Goal: Transaction & Acquisition: Book appointment/travel/reservation

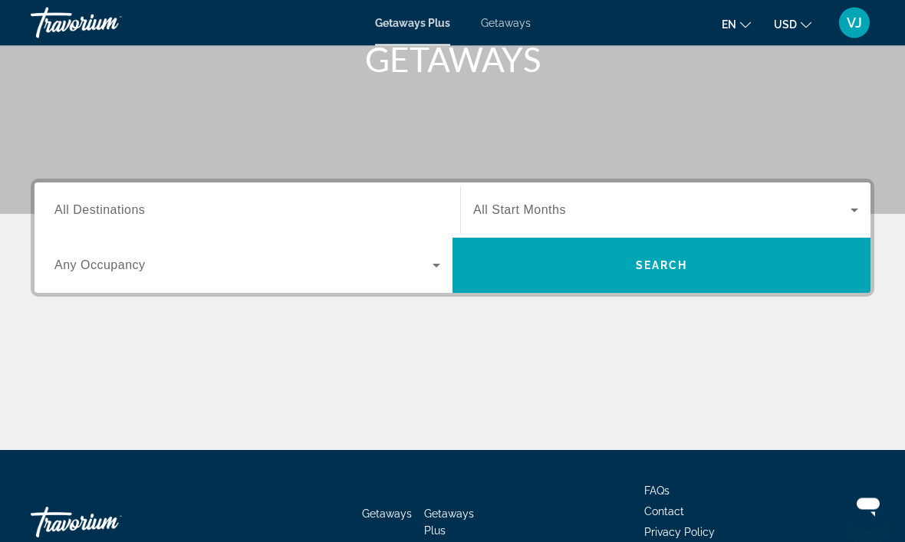
scroll to position [291, 0]
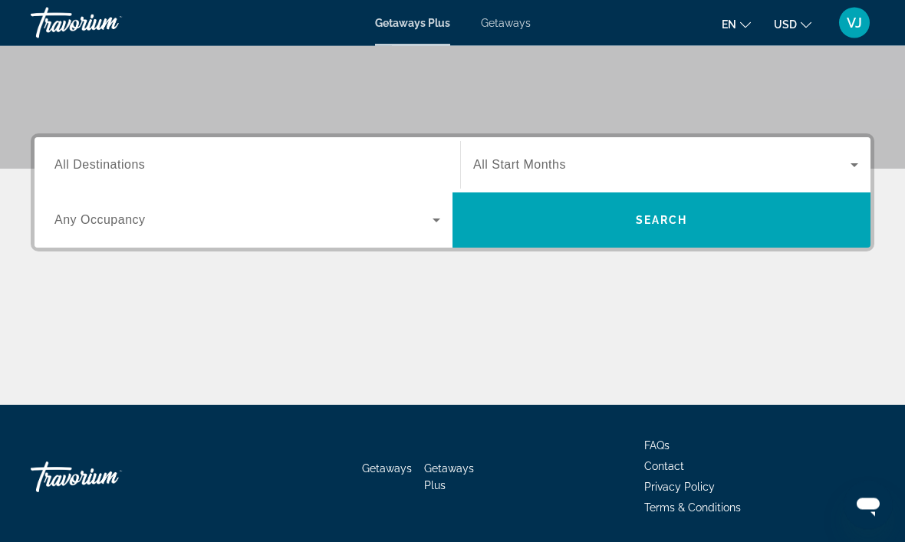
click at [433, 222] on icon "Search widget" at bounding box center [436, 221] width 18 height 18
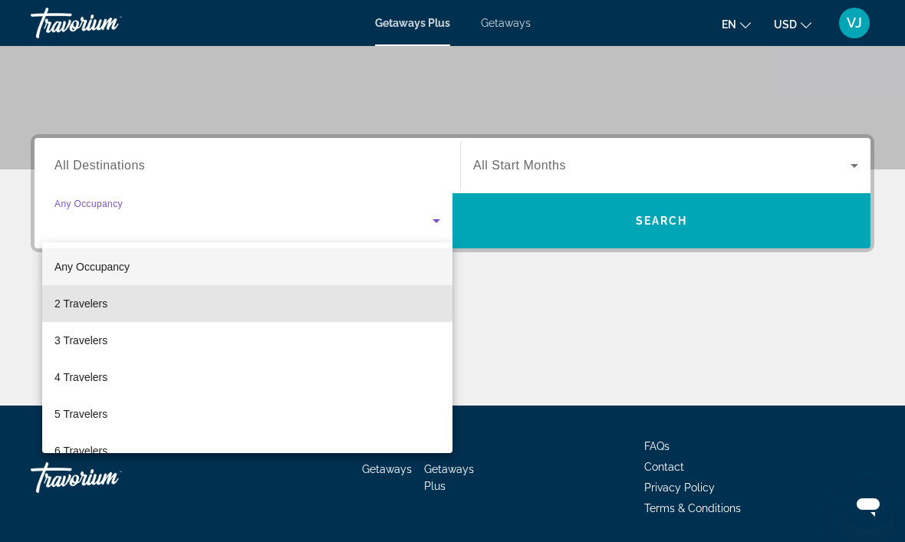
click at [101, 305] on span "2 Travelers" at bounding box center [80, 304] width 53 height 18
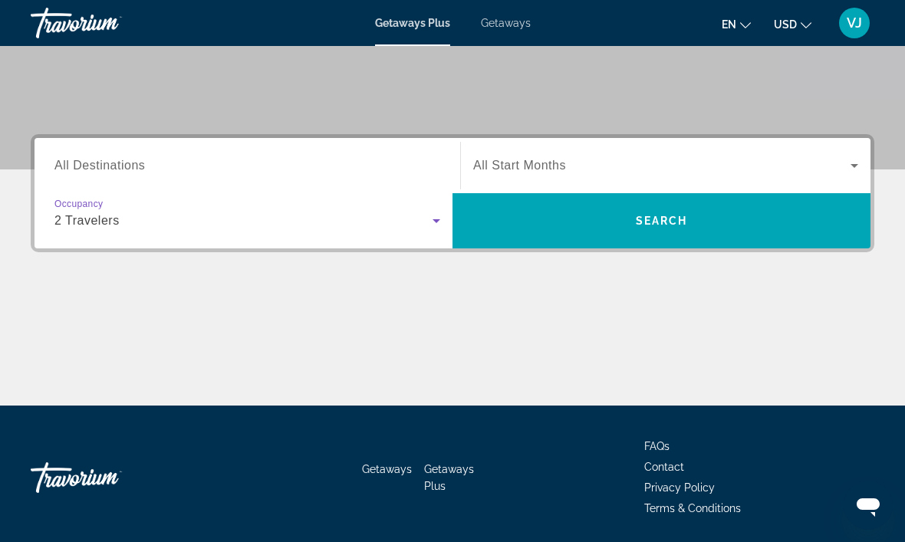
click at [148, 163] on input "Destination All Destinations" at bounding box center [247, 166] width 386 height 18
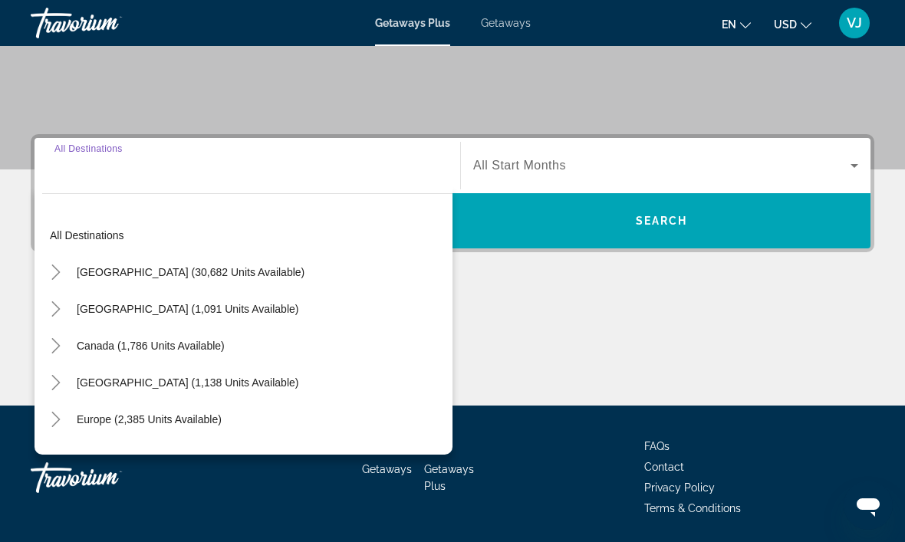
click at [177, 183] on div "Search widget" at bounding box center [247, 166] width 386 height 44
click at [266, 202] on div "All destinations United States (30,682 units available) Mexico (1,091 units ava…" at bounding box center [244, 320] width 418 height 269
click at [280, 237] on span "Search widget" at bounding box center [247, 235] width 410 height 37
type input "**********"
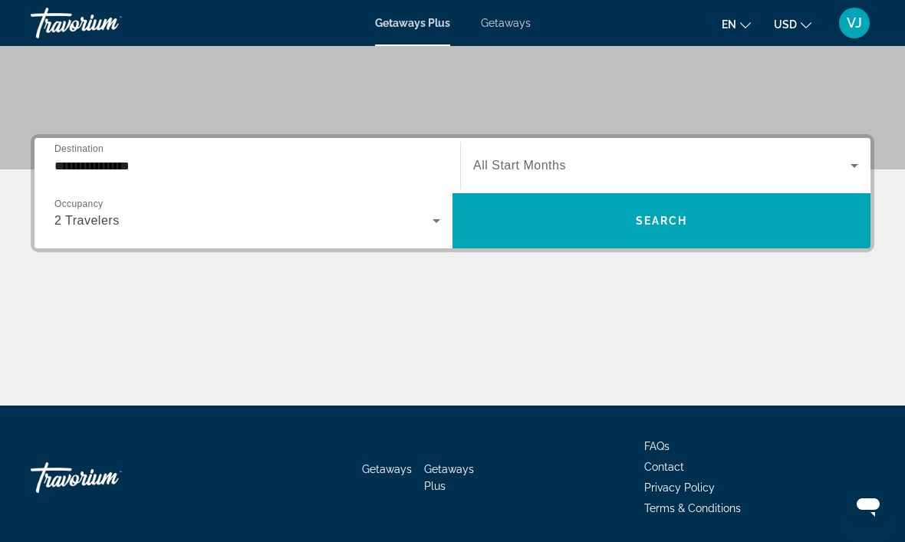
click at [279, 164] on input "**********" at bounding box center [247, 166] width 386 height 18
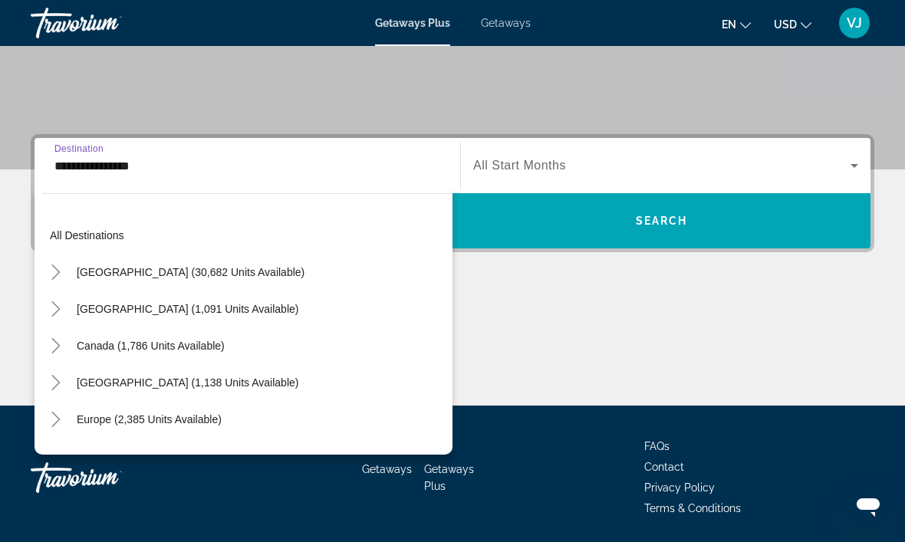
click at [539, 316] on div "Main content" at bounding box center [453, 348] width 844 height 115
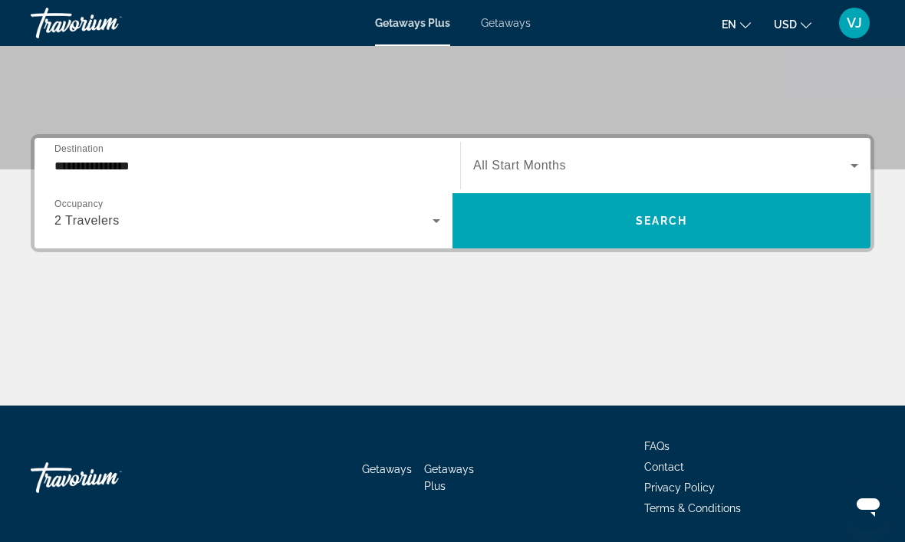
click at [70, 333] on div "Main content" at bounding box center [453, 348] width 844 height 115
click at [49, 329] on div "Main content" at bounding box center [453, 348] width 844 height 115
click at [48, 331] on div "Main content" at bounding box center [453, 348] width 844 height 115
click at [421, 212] on div "2 Travelers" at bounding box center [243, 221] width 378 height 18
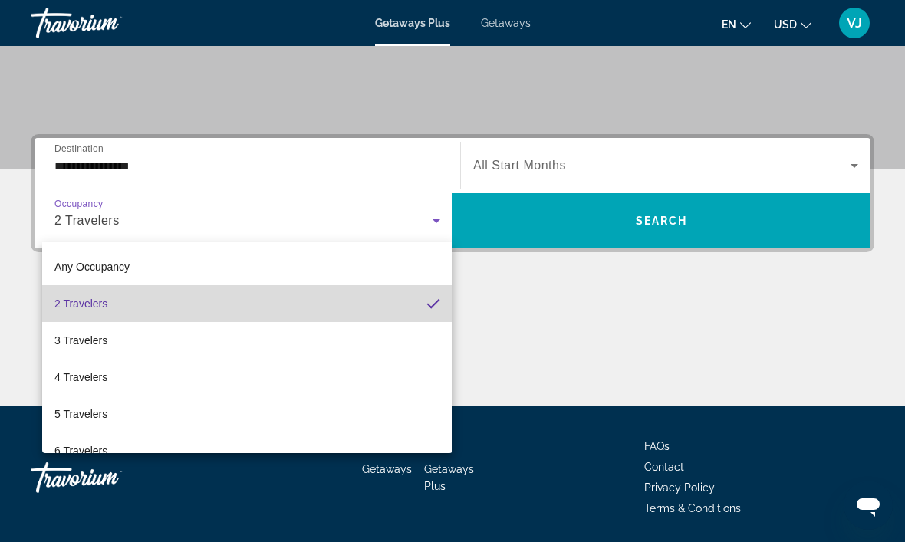
click at [401, 304] on mat-option "2 Travelers" at bounding box center [247, 303] width 410 height 37
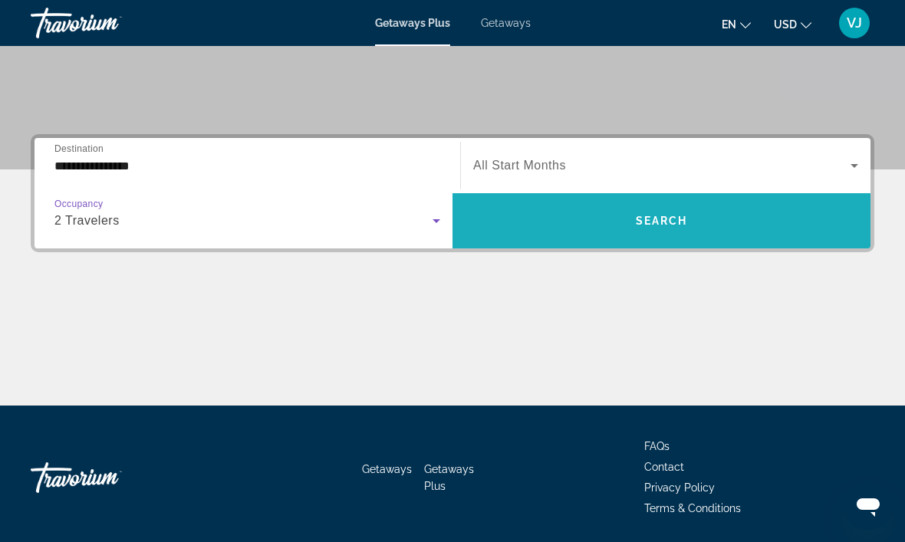
click at [671, 224] on span "Search" at bounding box center [662, 221] width 52 height 12
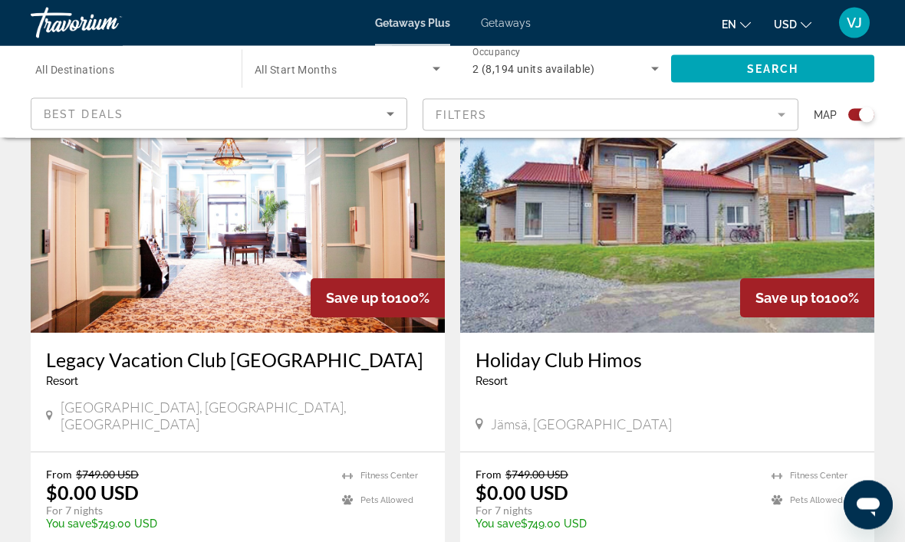
scroll to position [580, 0]
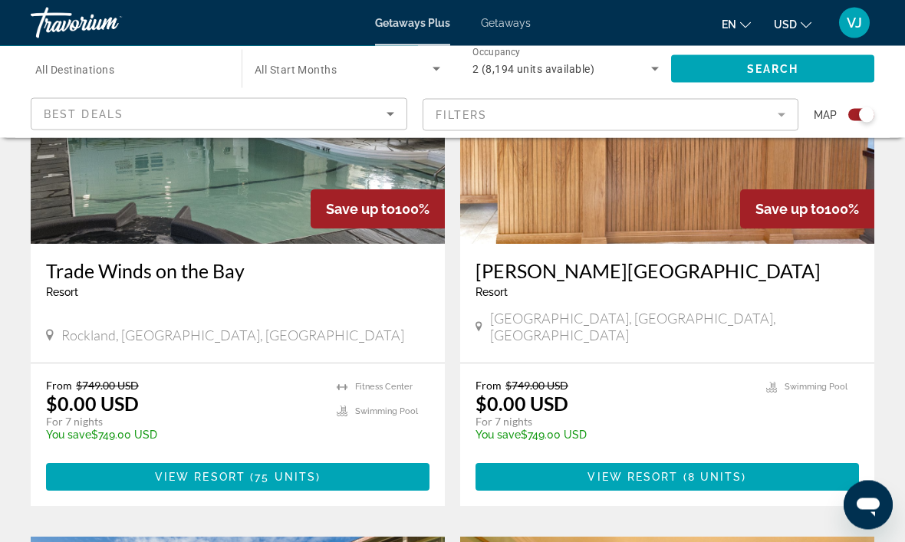
click at [387, 119] on icon "Sort by" at bounding box center [390, 114] width 18 height 18
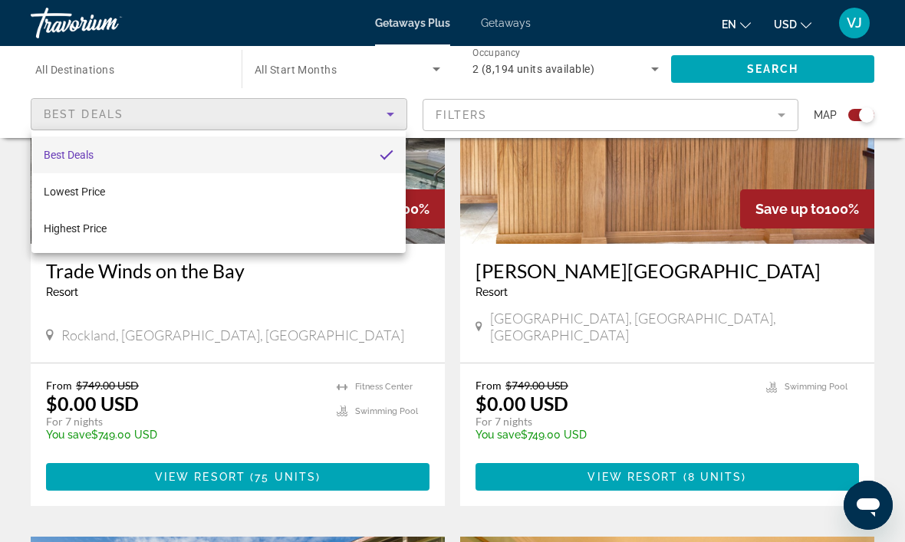
click at [781, 116] on div at bounding box center [452, 271] width 905 height 542
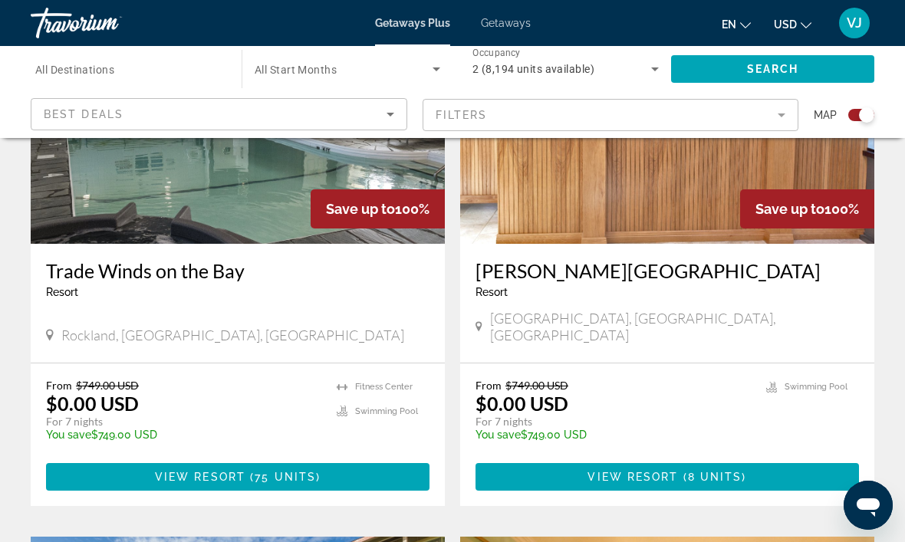
click at [776, 122] on mat-form-field "Filters" at bounding box center [611, 115] width 377 height 32
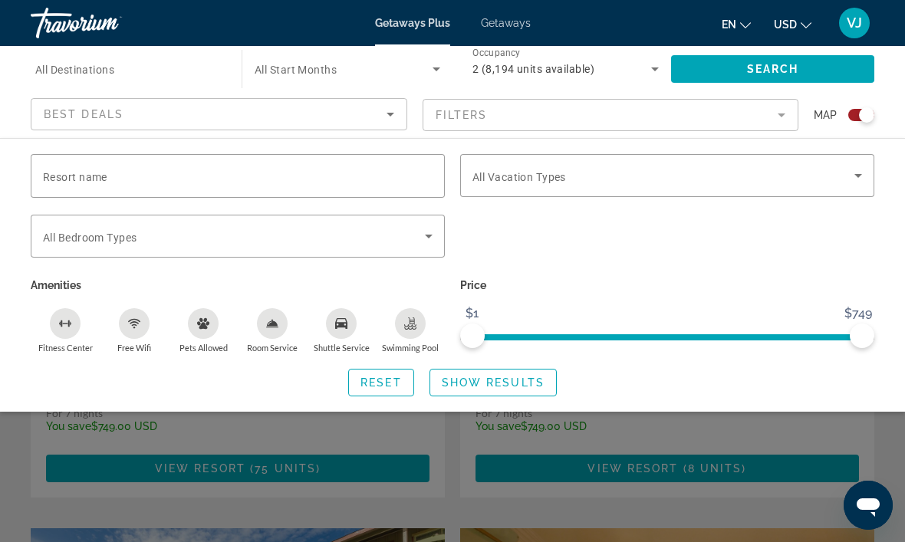
scroll to position [1313, 0]
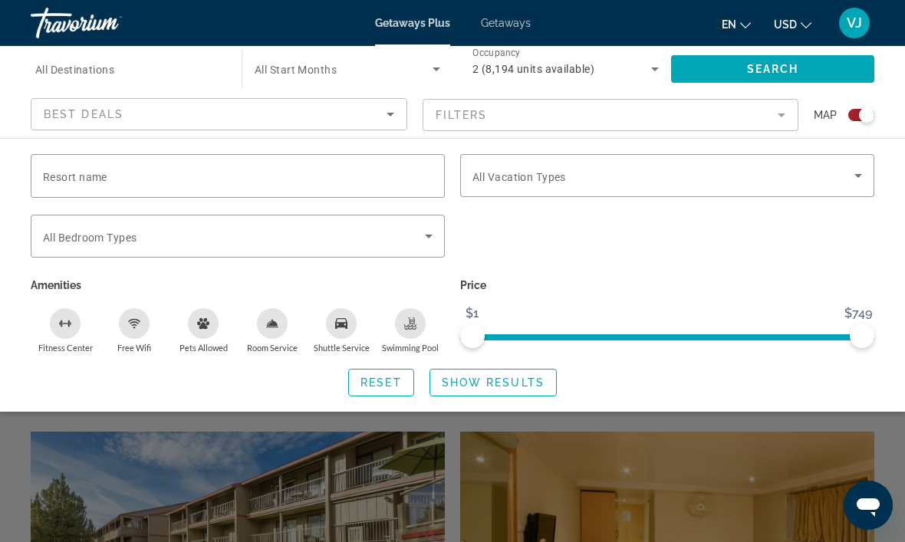
click at [651, 385] on div "Reset Show Results" at bounding box center [453, 383] width 844 height 28
click at [125, 482] on div "Search widget" at bounding box center [452, 386] width 905 height 312
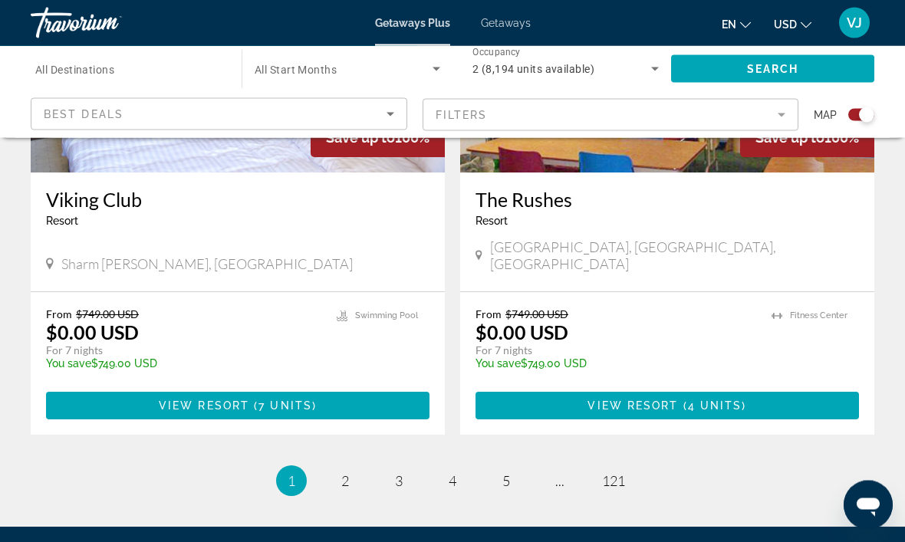
scroll to position [3469, 0]
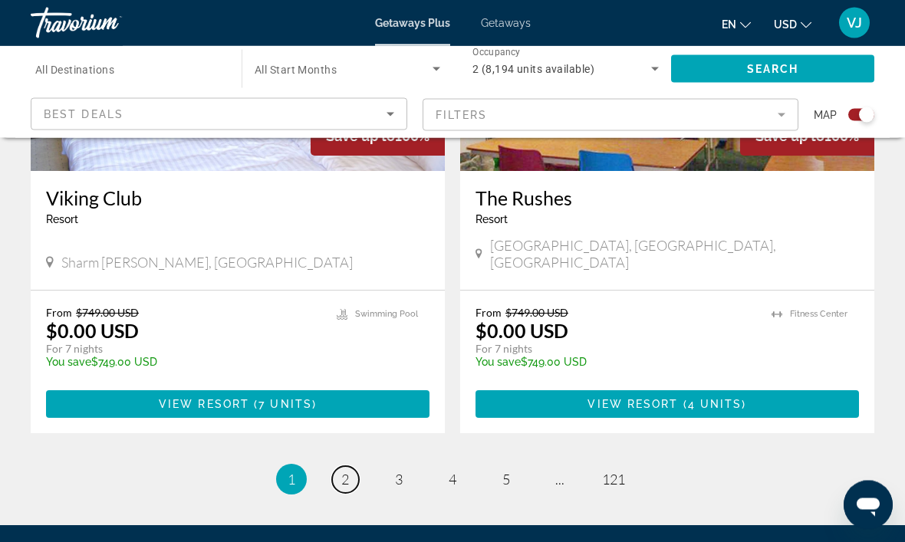
click at [339, 467] on link "page 2" at bounding box center [345, 480] width 27 height 27
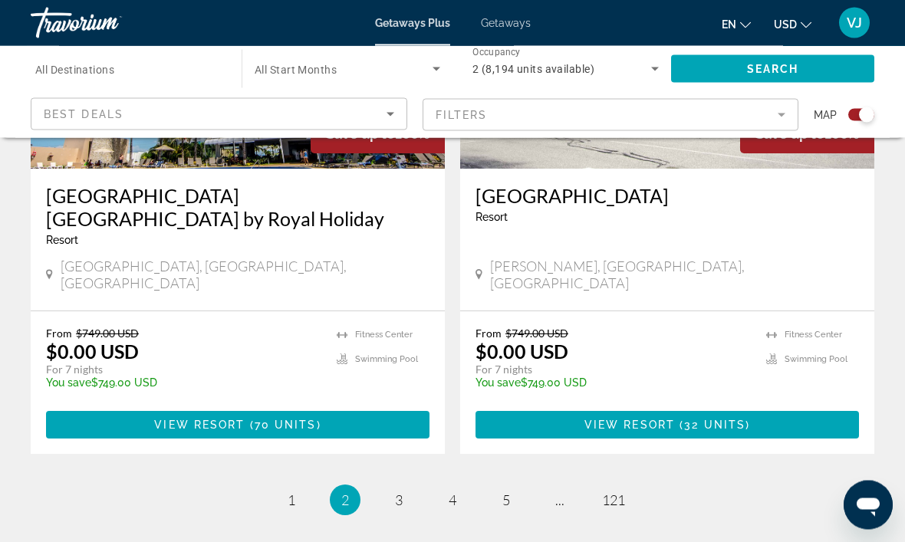
scroll to position [3490, 0]
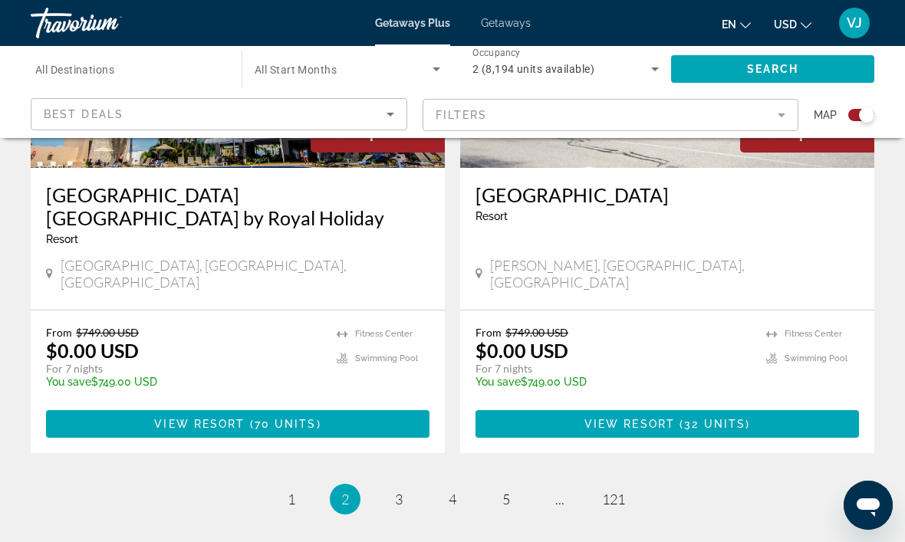
click at [137, 484] on ul "2 / 121 page 1 You're on page 2 page 3 page 4 page 5 page ... page 121" at bounding box center [453, 499] width 844 height 31
click at [398, 491] on span "3" at bounding box center [399, 499] width 8 height 17
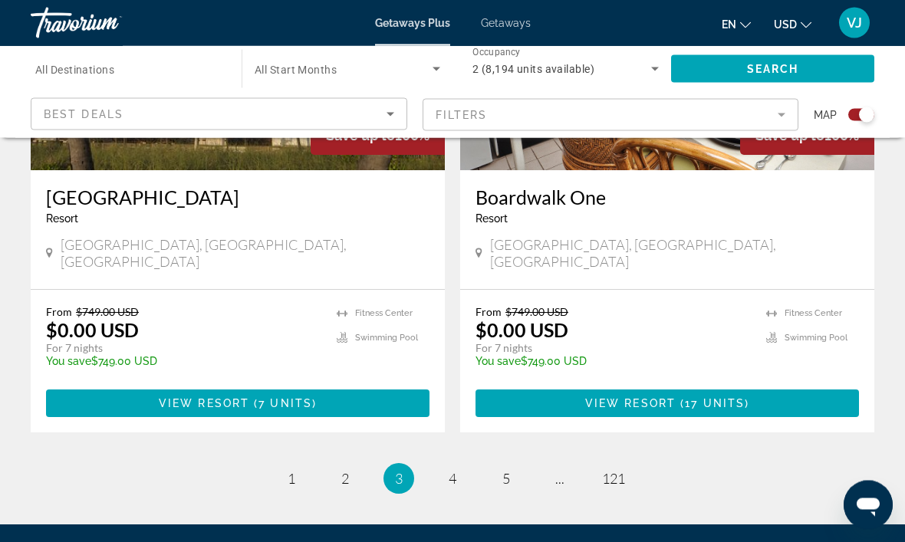
scroll to position [3477, 0]
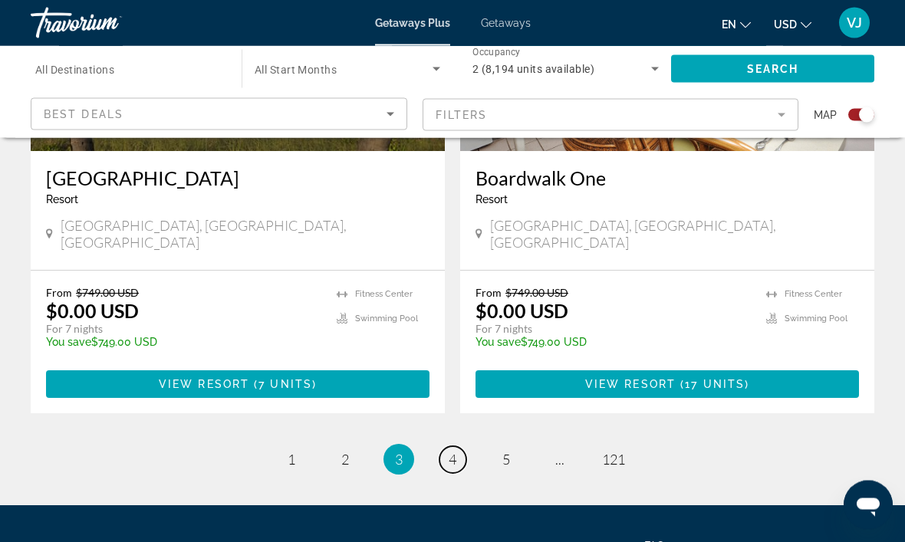
click at [445, 447] on link "page 4" at bounding box center [453, 460] width 27 height 27
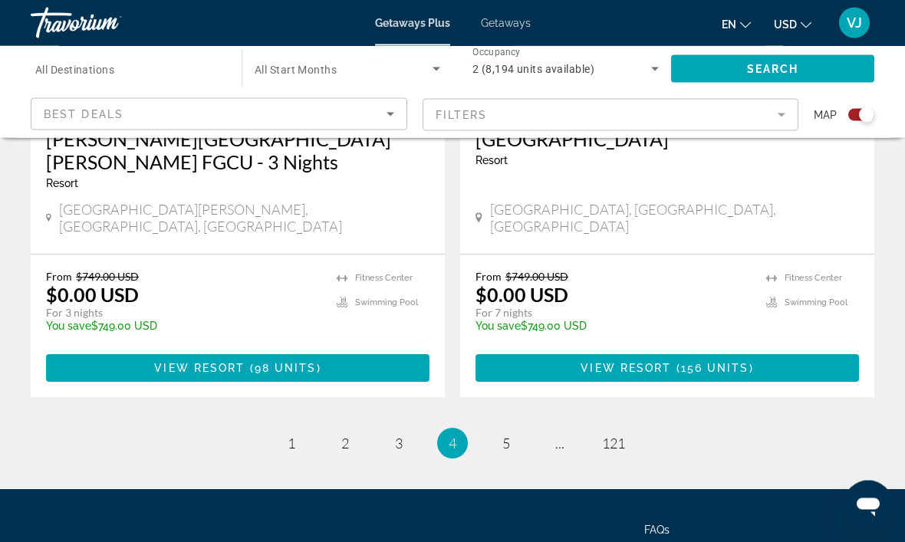
scroll to position [3500, 0]
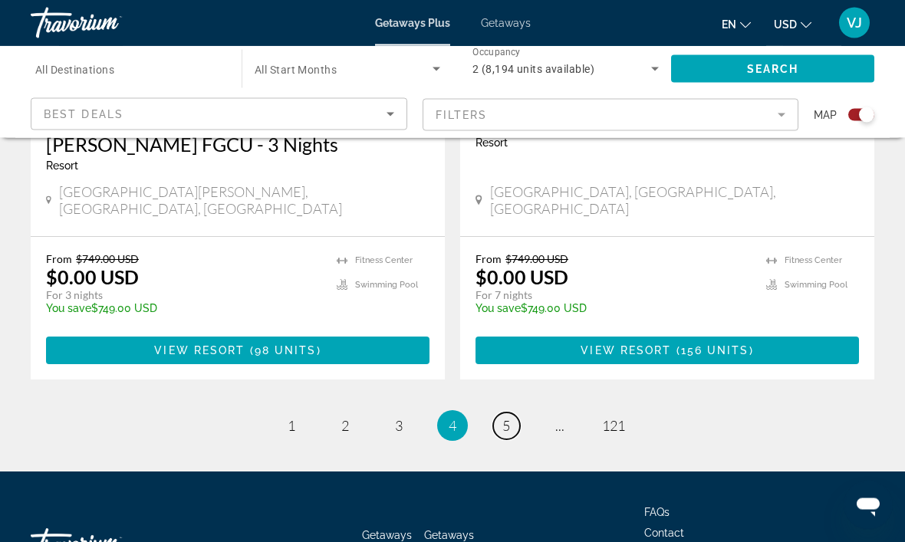
click at [506, 418] on span "5" at bounding box center [507, 426] width 8 height 17
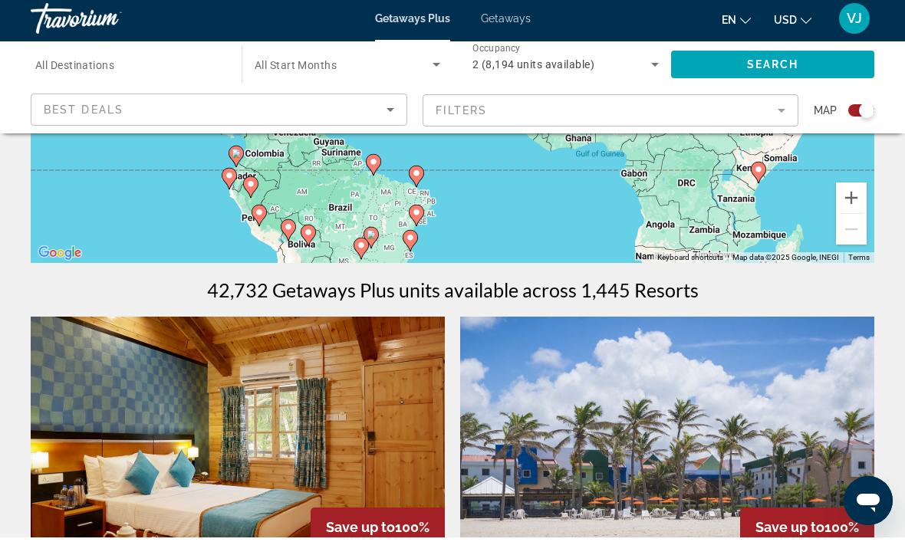
scroll to position [351, 0]
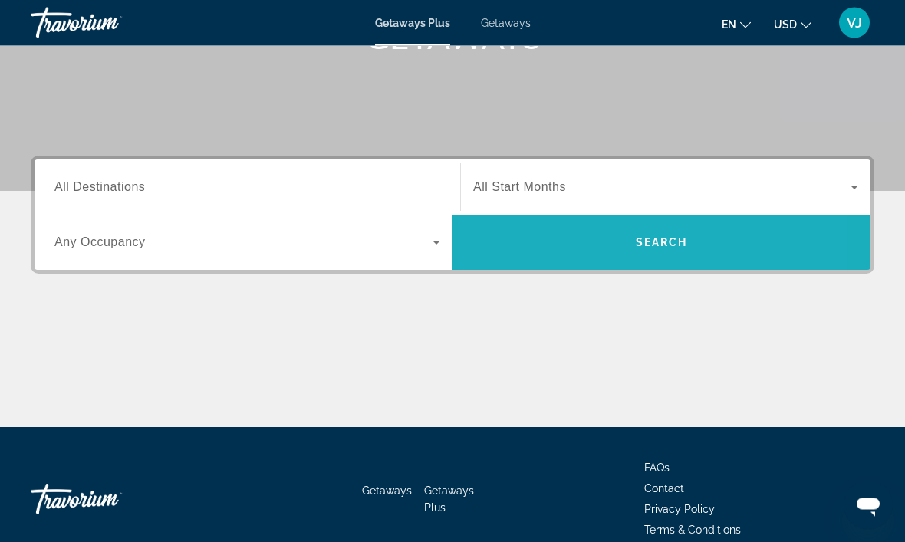
scroll to position [269, 0]
click at [568, 253] on span "Search widget" at bounding box center [662, 242] width 418 height 37
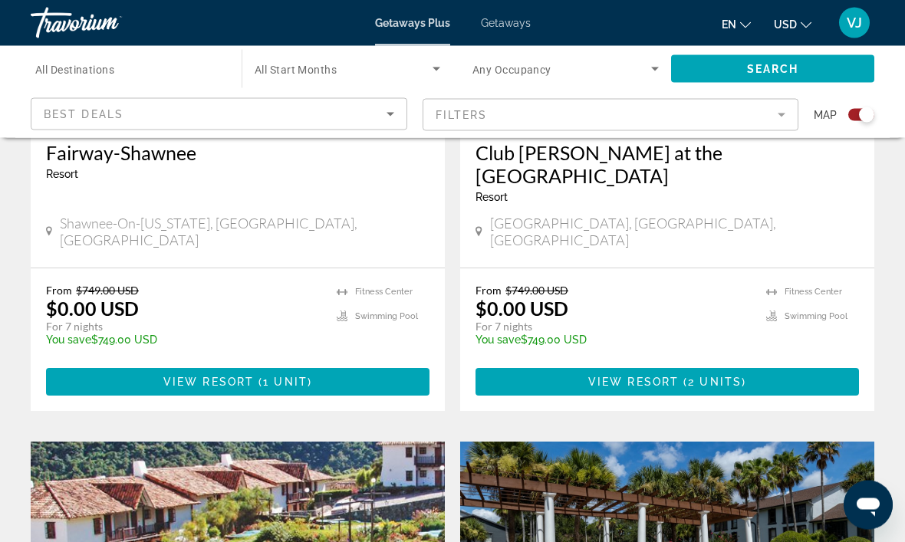
scroll to position [2954, 0]
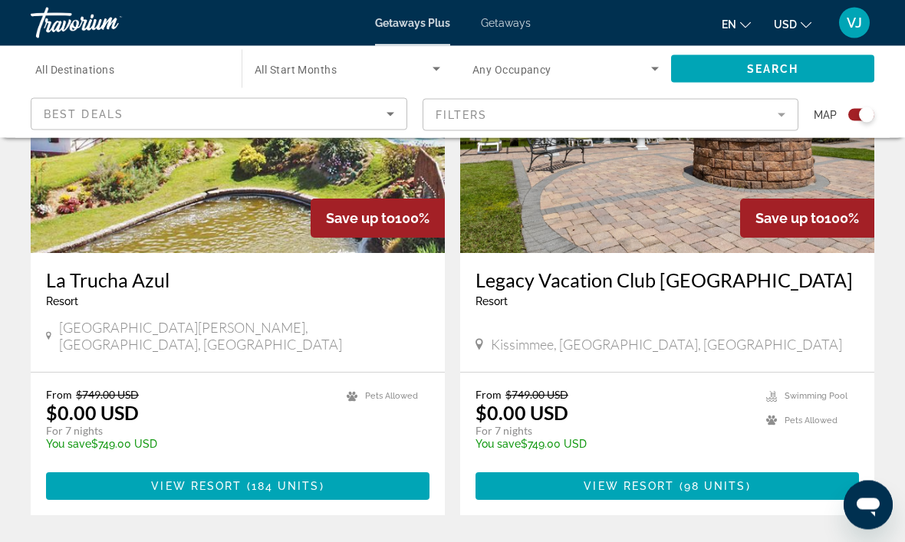
scroll to position [3389, 0]
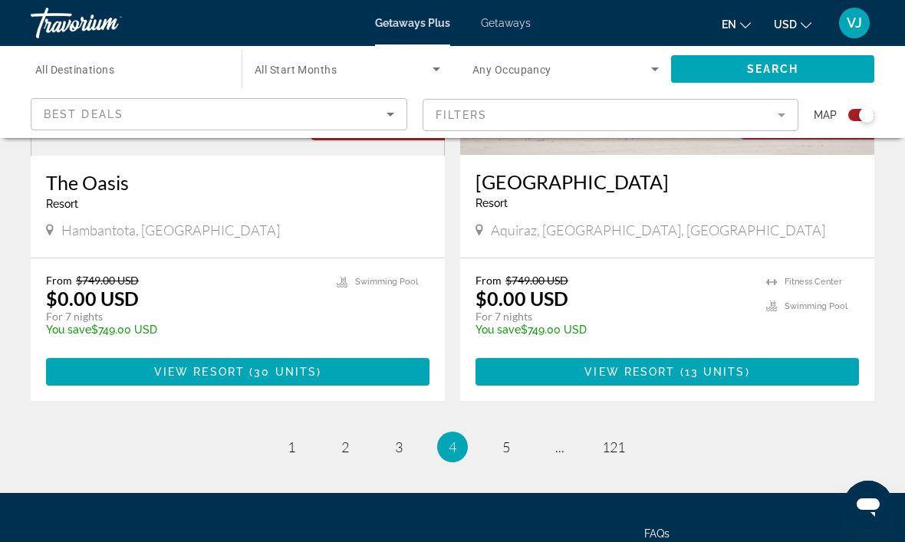
scroll to position [3478, 0]
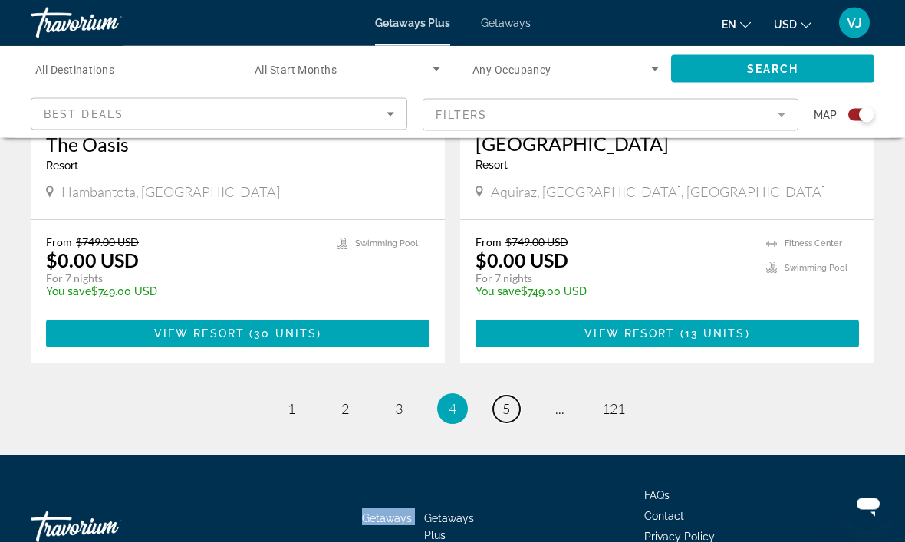
click at [497, 397] on link "page 5" at bounding box center [506, 410] width 27 height 27
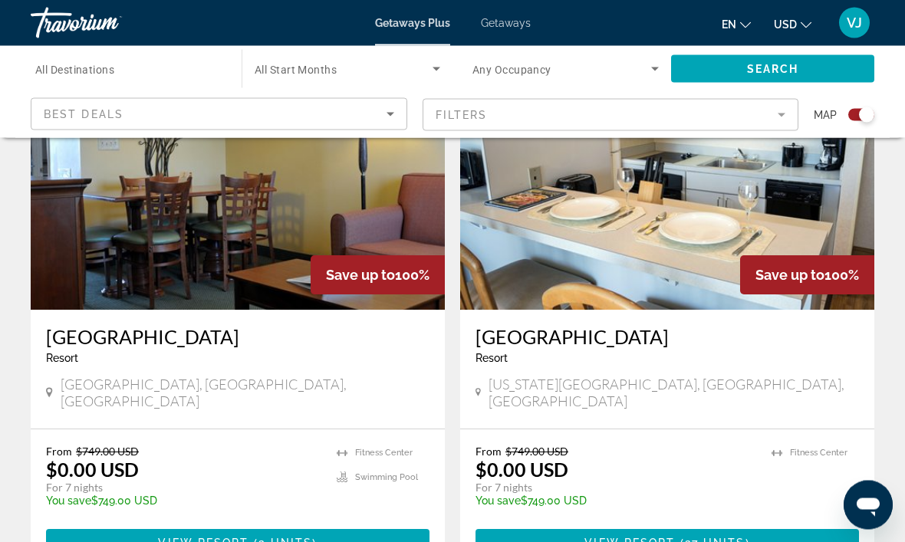
scroll to position [603, 0]
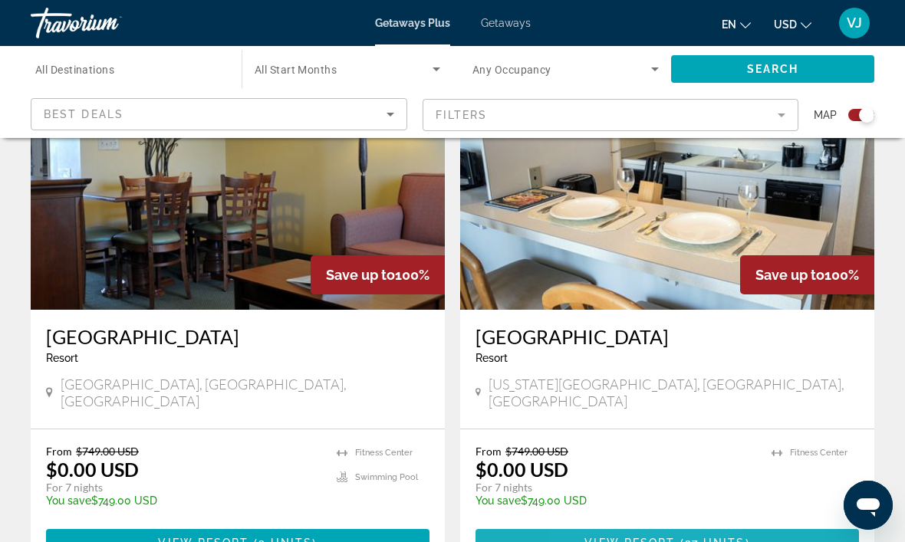
click at [608, 533] on span "Main content" at bounding box center [668, 543] width 384 height 37
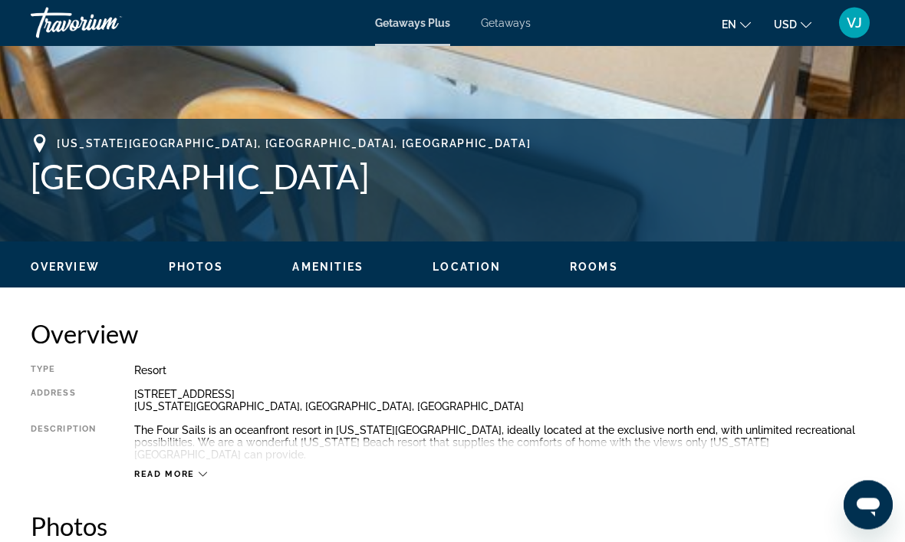
scroll to position [531, 0]
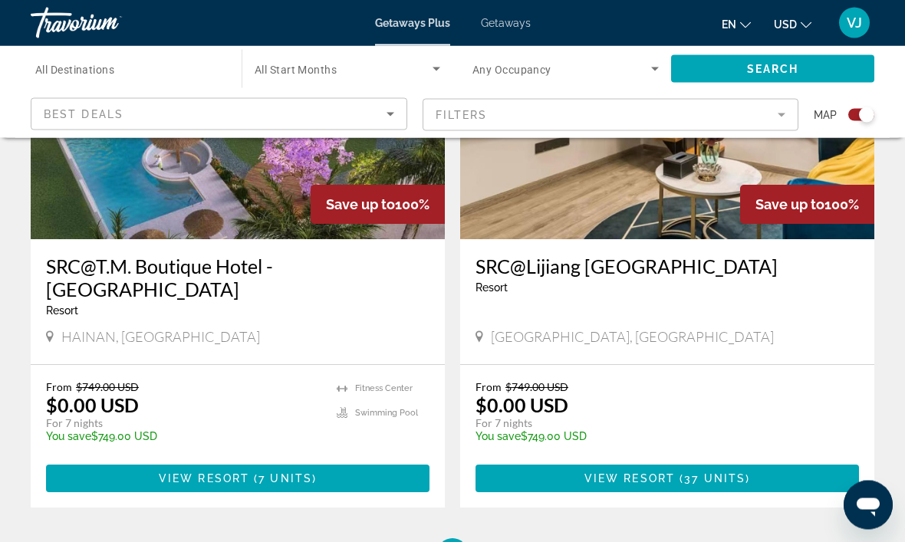
scroll to position [3419, 0]
